Goal: Information Seeking & Learning: Find specific fact

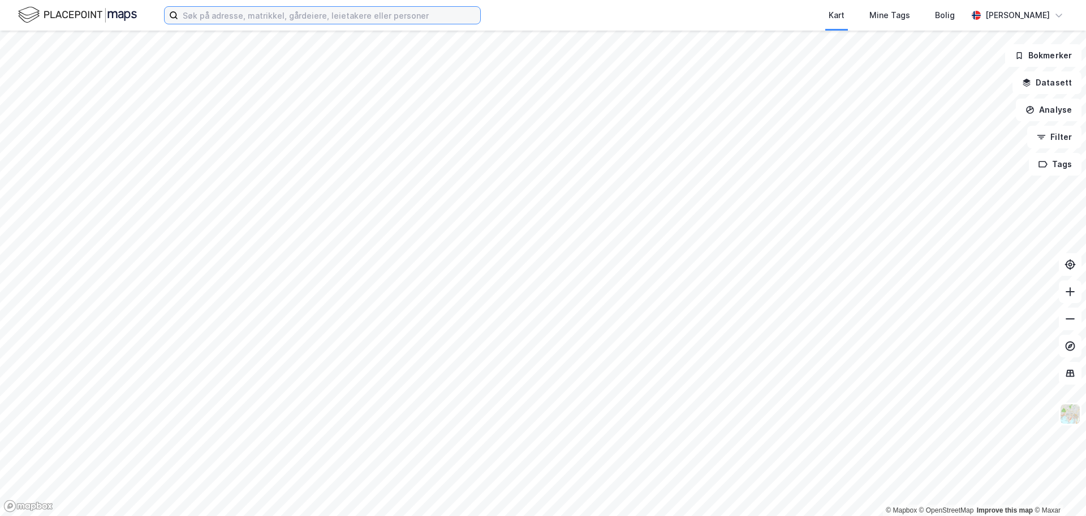
click at [241, 14] on input at bounding box center [329, 15] width 302 height 17
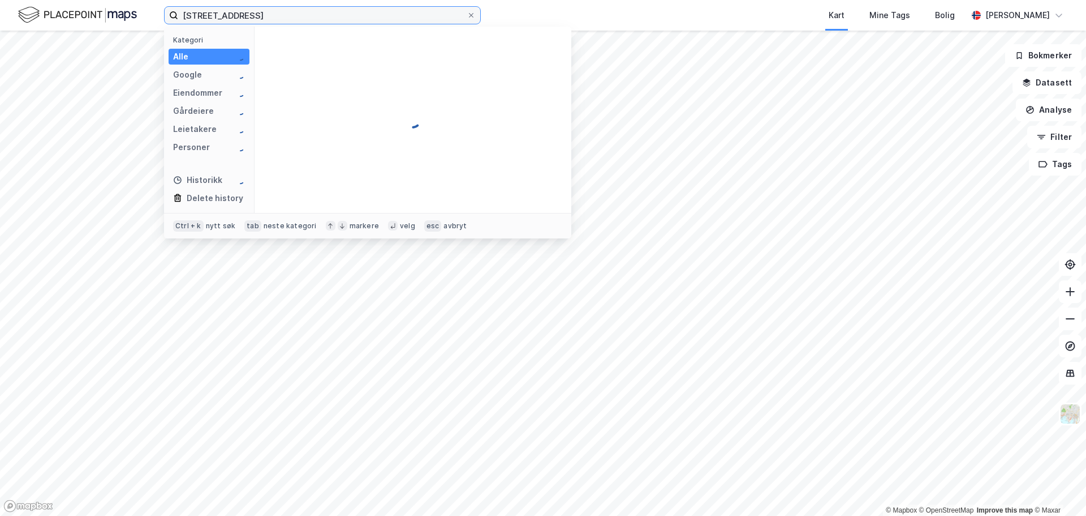
type input "[STREET_ADDRESS]"
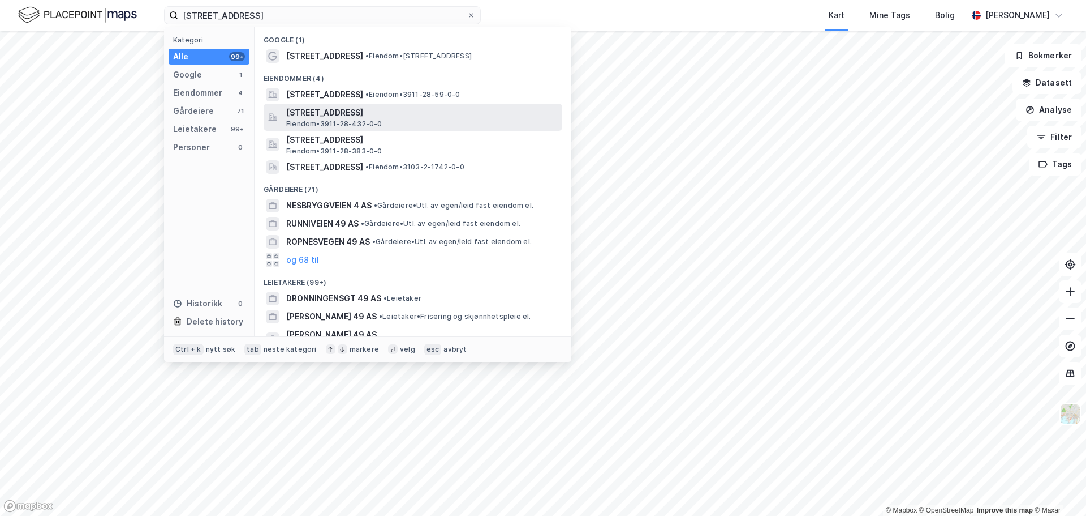
click at [383, 111] on span "[STREET_ADDRESS]" at bounding box center [422, 113] width 272 height 14
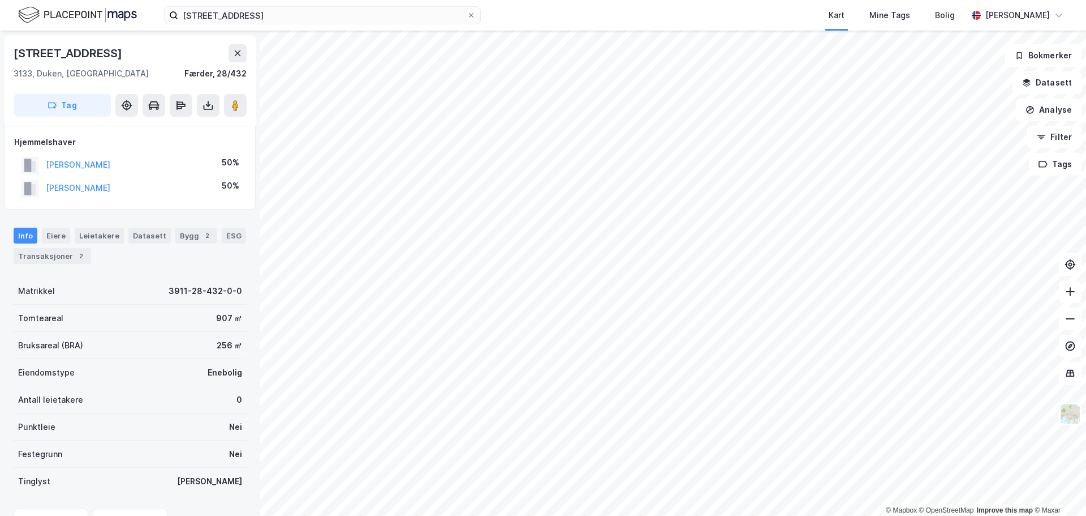
click at [662, 515] on html "nesbryggeveien 49 Kart Mine Tags Bolig [PERSON_NAME] © Mapbox © OpenStreetMap I…" at bounding box center [543, 258] width 1086 height 516
click at [0, 0] on button "[PERSON_NAME]" at bounding box center [0, 0] width 0 height 0
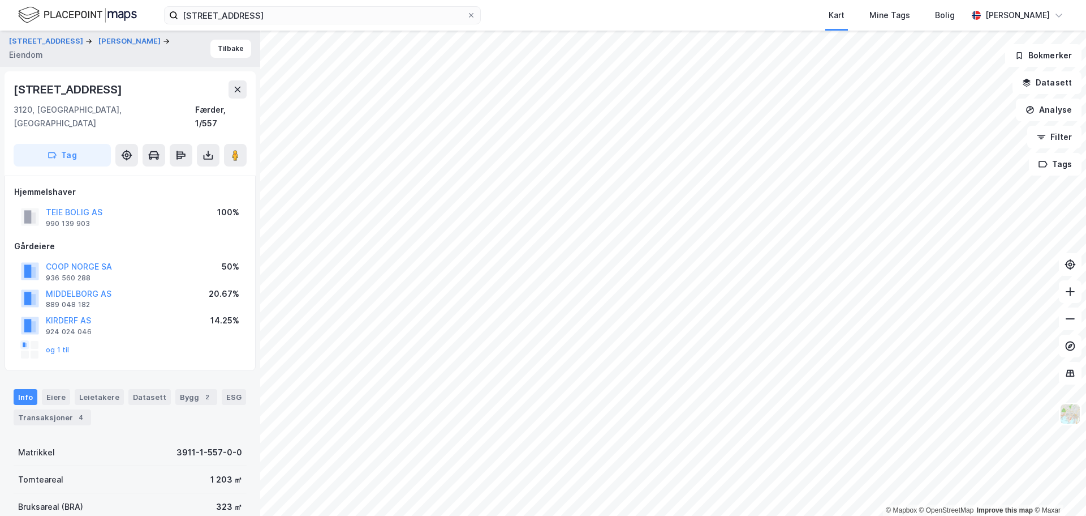
scroll to position [1, 0]
click at [0, 0] on button "KIRDERF AS" at bounding box center [0, 0] width 0 height 0
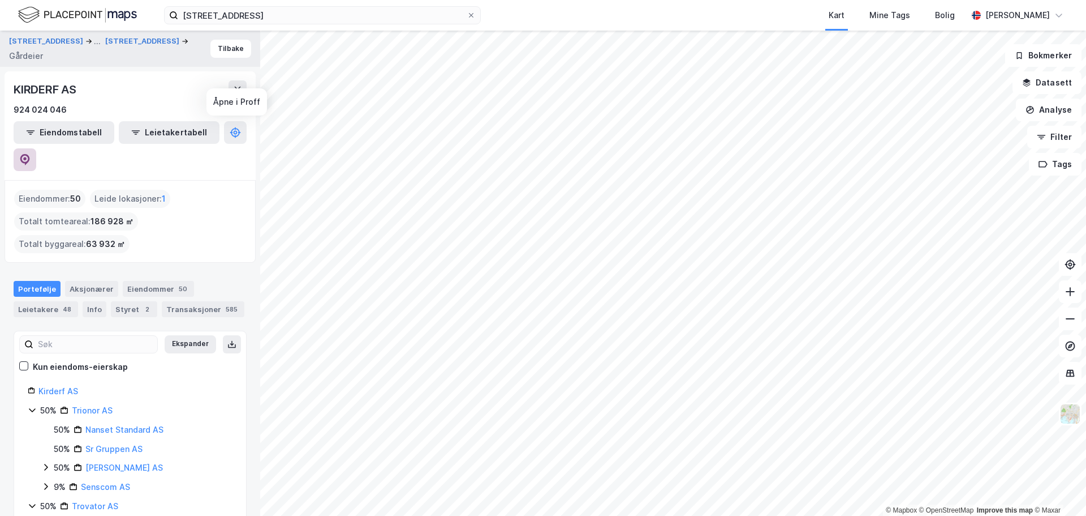
click at [31, 154] on icon at bounding box center [24, 159] width 11 height 11
